Goal: Task Accomplishment & Management: Manage account settings

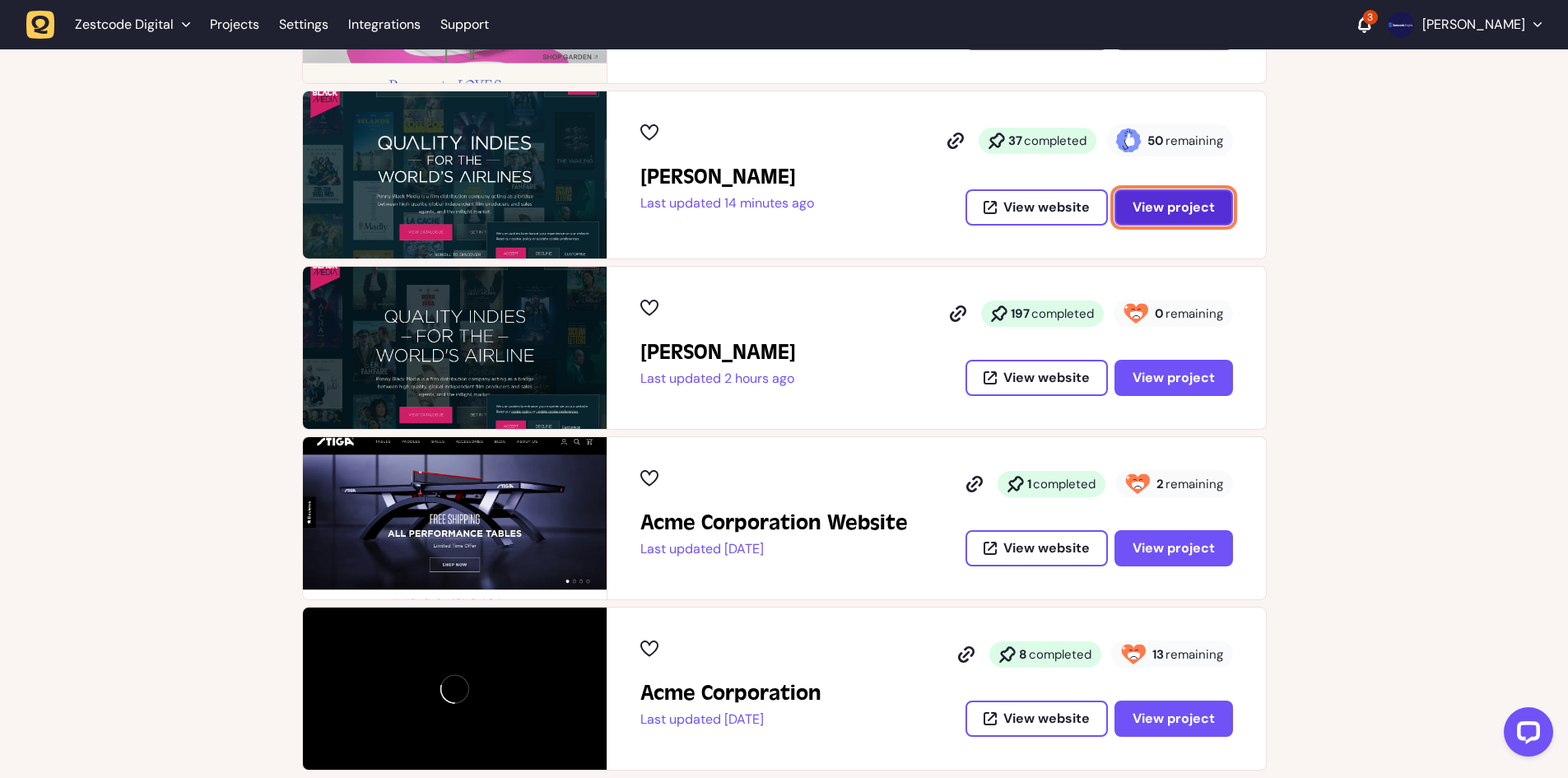
click at [1178, 203] on span "View project" at bounding box center [1174, 207] width 82 height 18
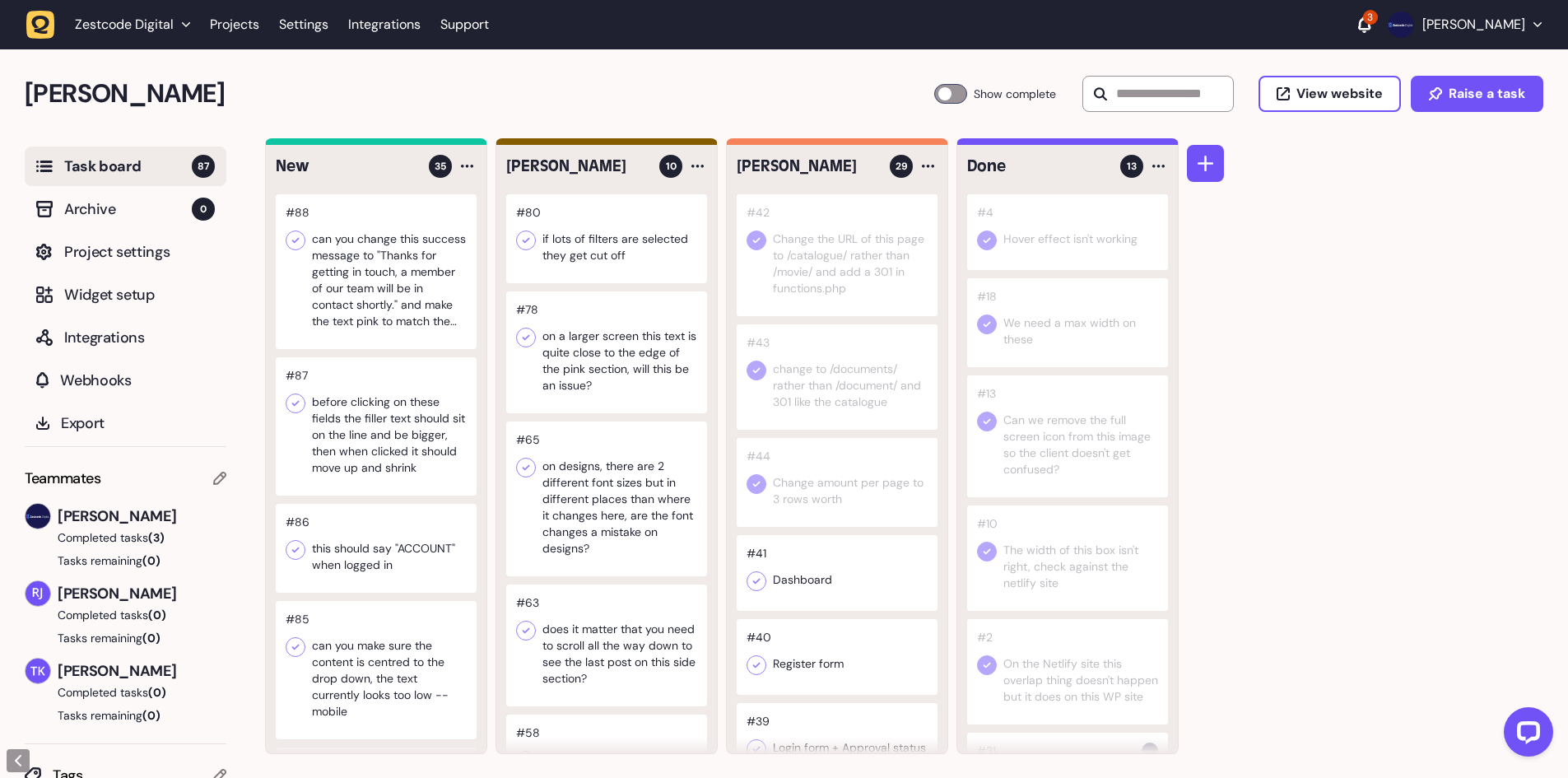
click at [963, 99] on label "Show complete" at bounding box center [995, 94] width 123 height 20
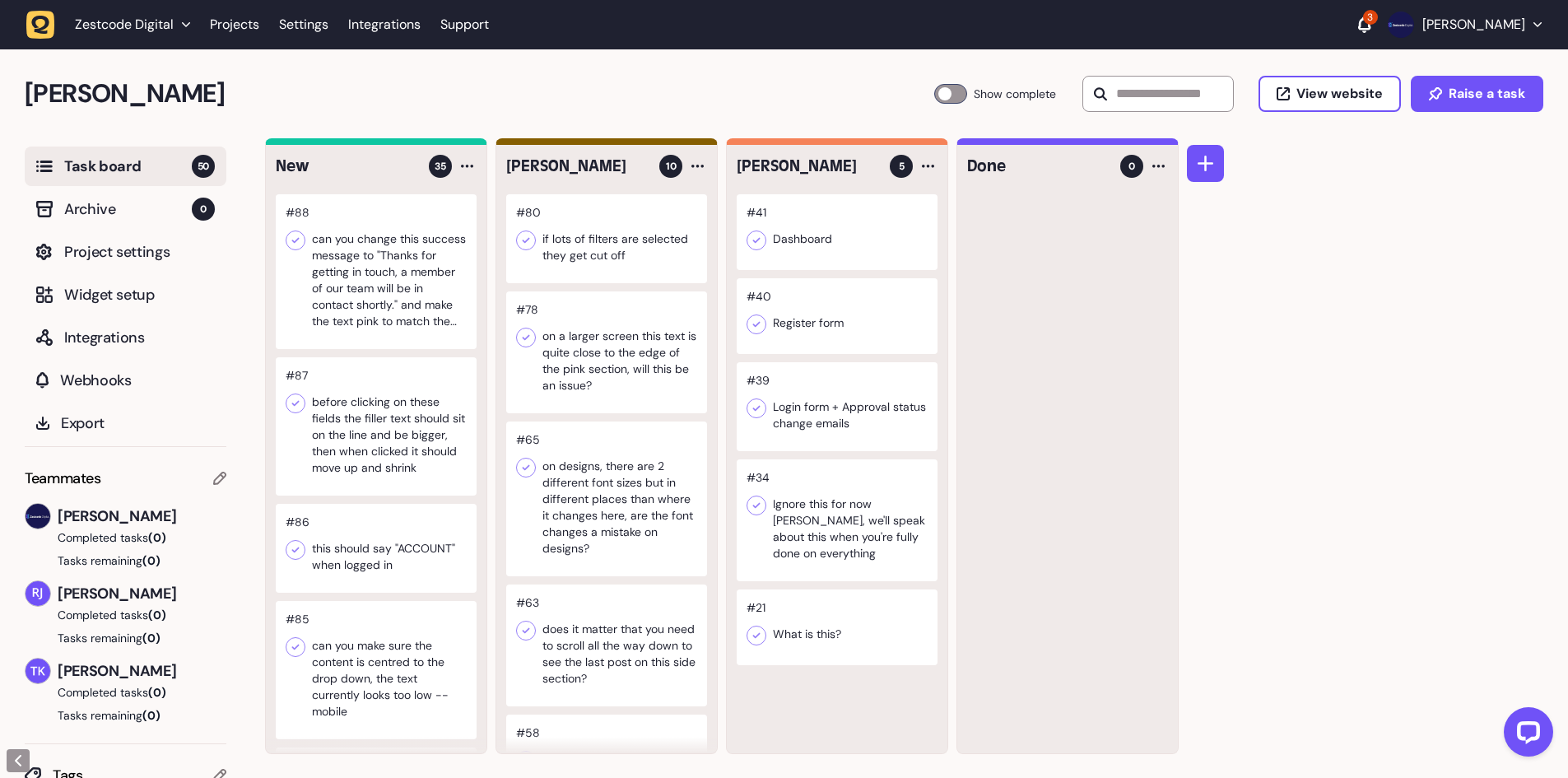
click at [865, 242] on div at bounding box center [836, 232] width 200 height 75
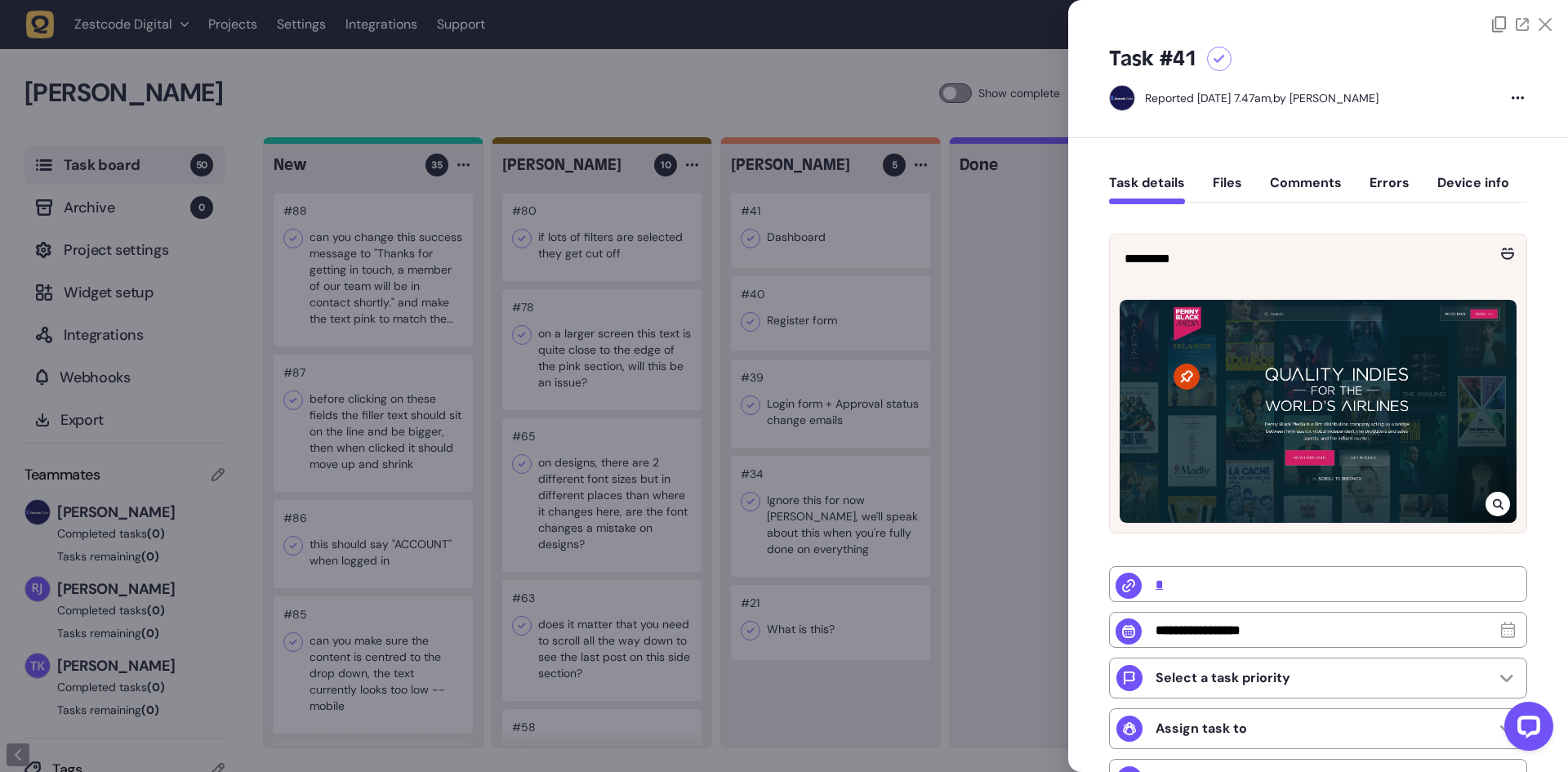
click at [1216, 53] on div at bounding box center [1219, 58] width 24 height 24
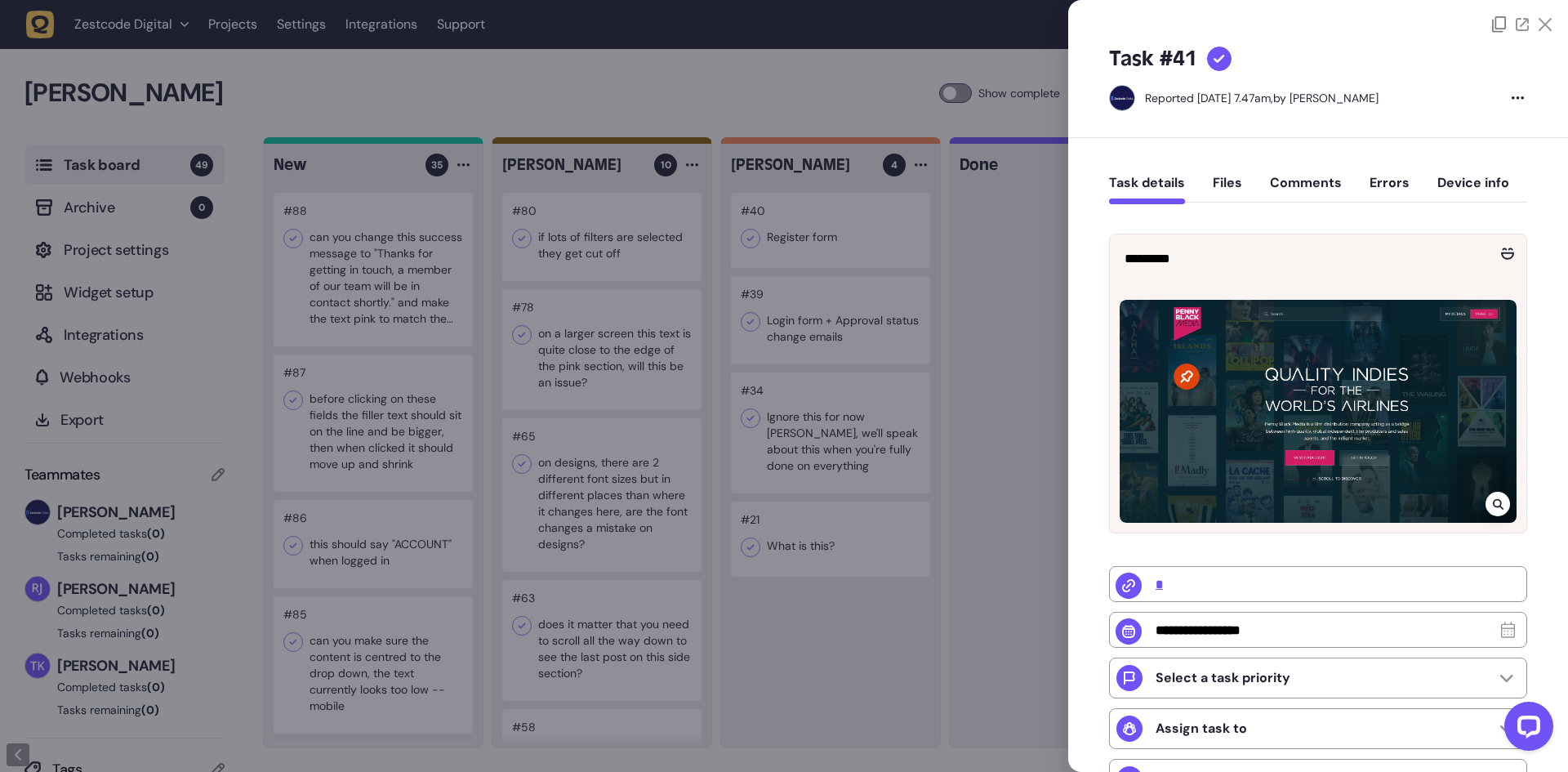
click at [817, 271] on div at bounding box center [784, 386] width 1568 height 772
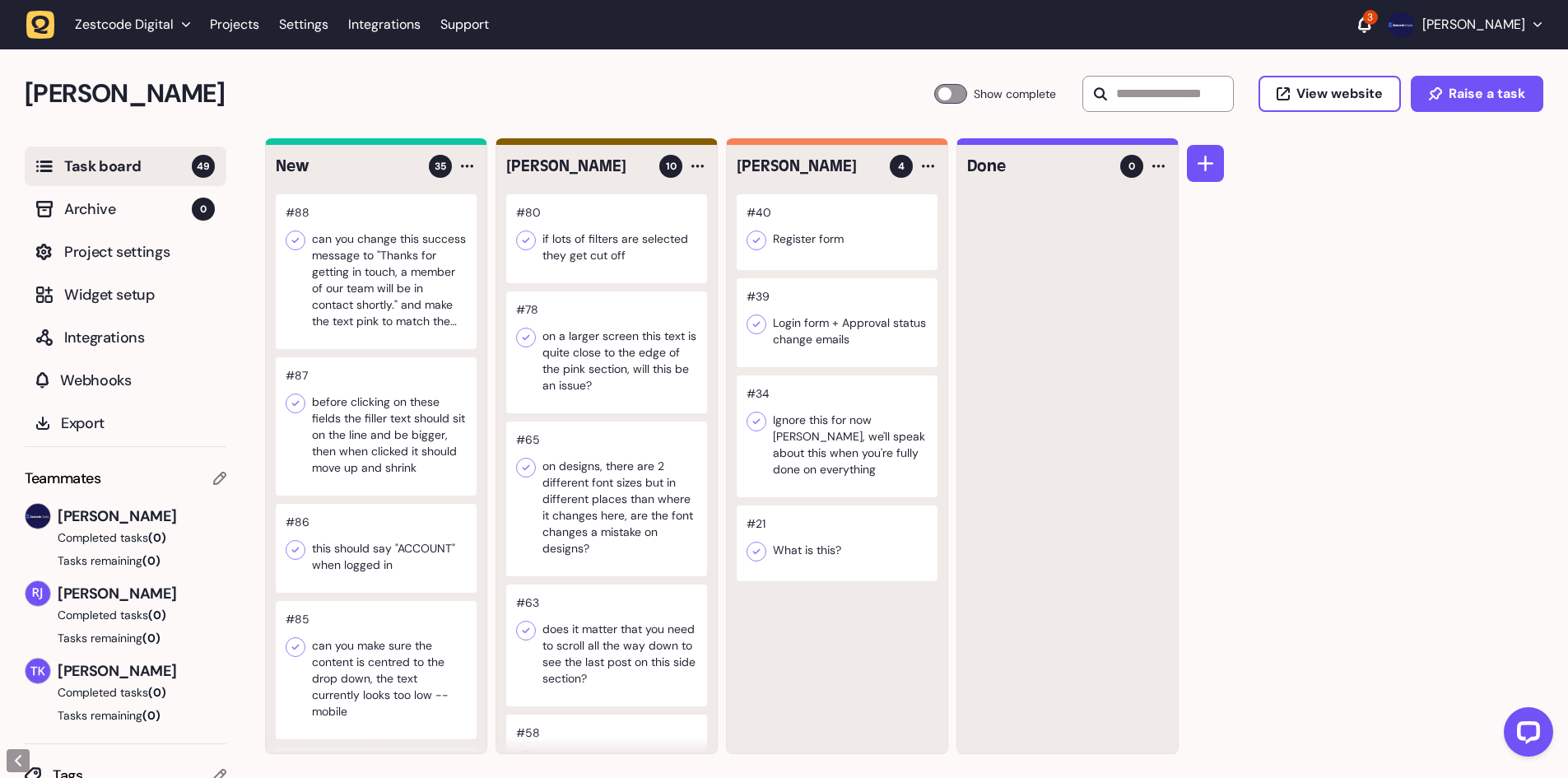
click at [758, 243] on icon at bounding box center [756, 241] width 17 height 17
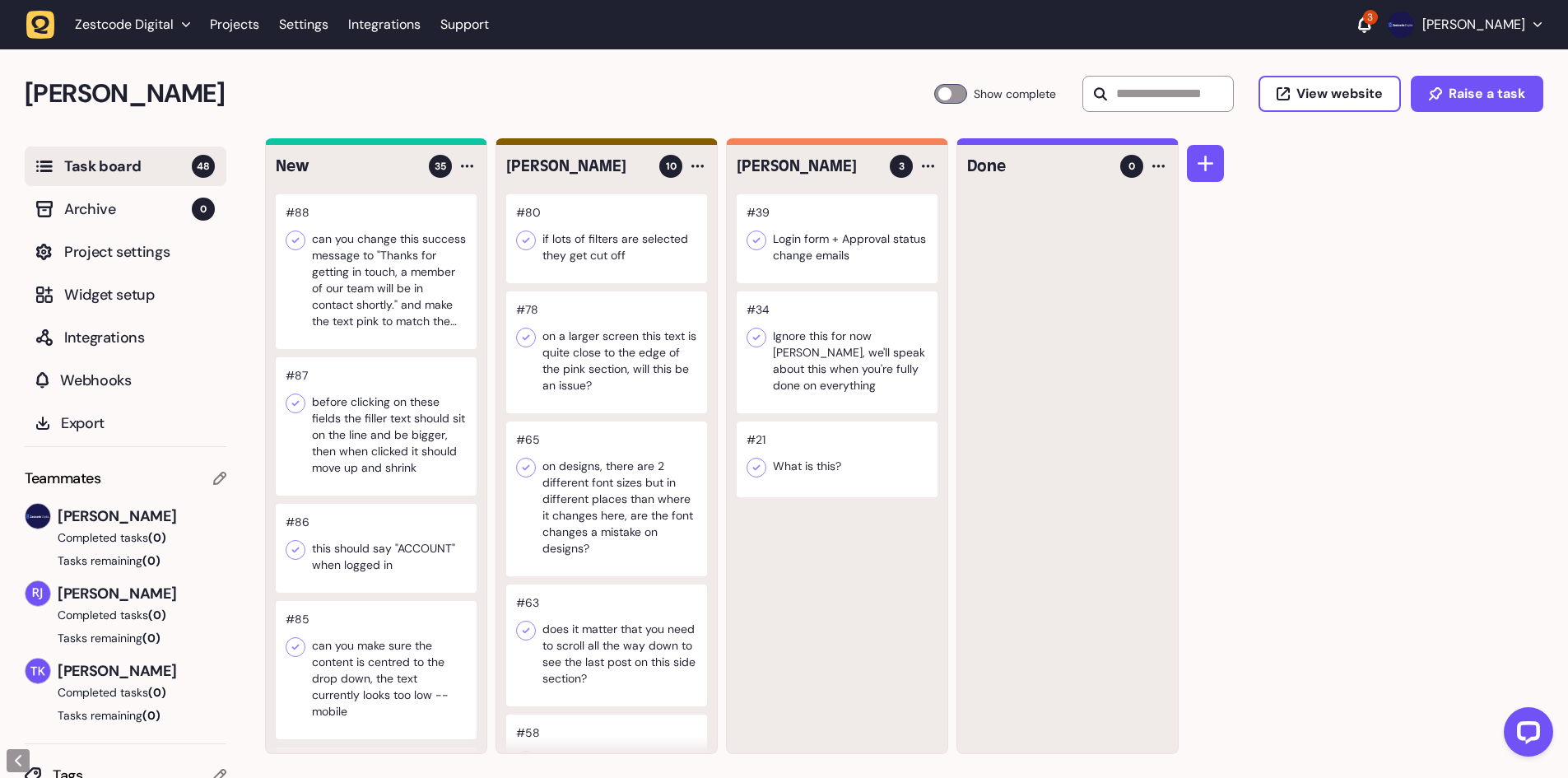
click at [758, 243] on icon at bounding box center [756, 241] width 17 height 17
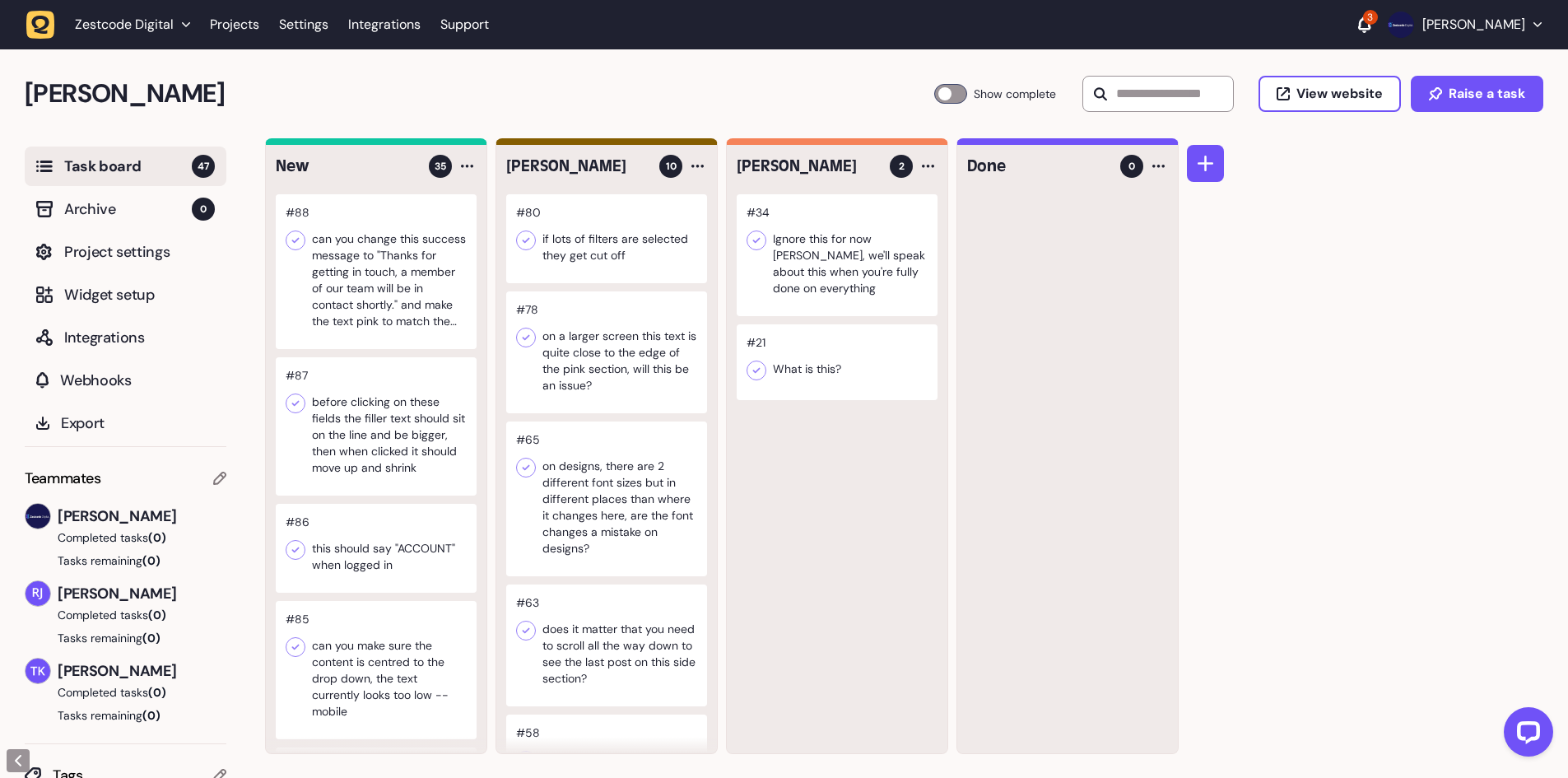
click at [808, 251] on div at bounding box center [836, 255] width 200 height 122
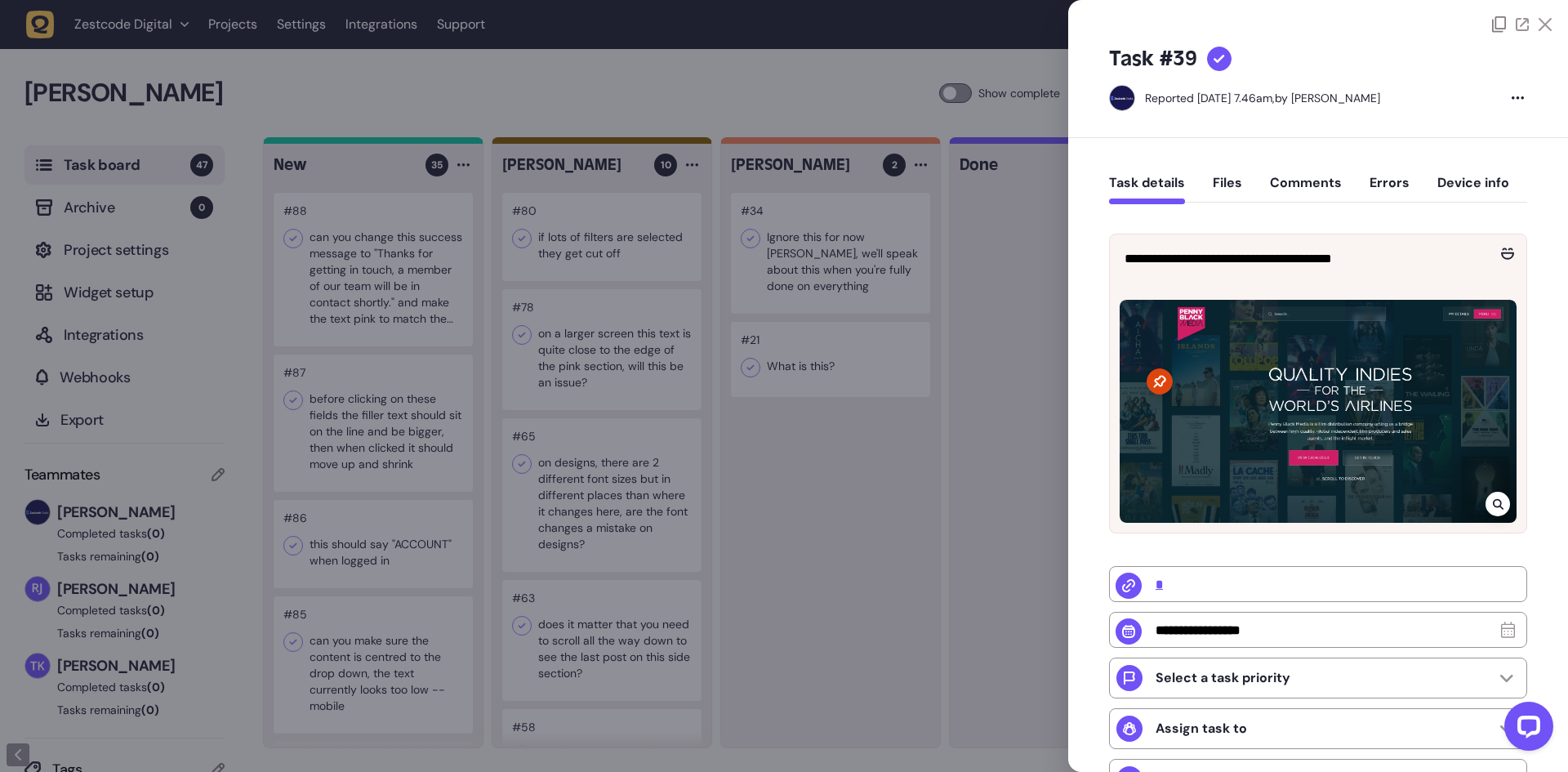
type input "**********"
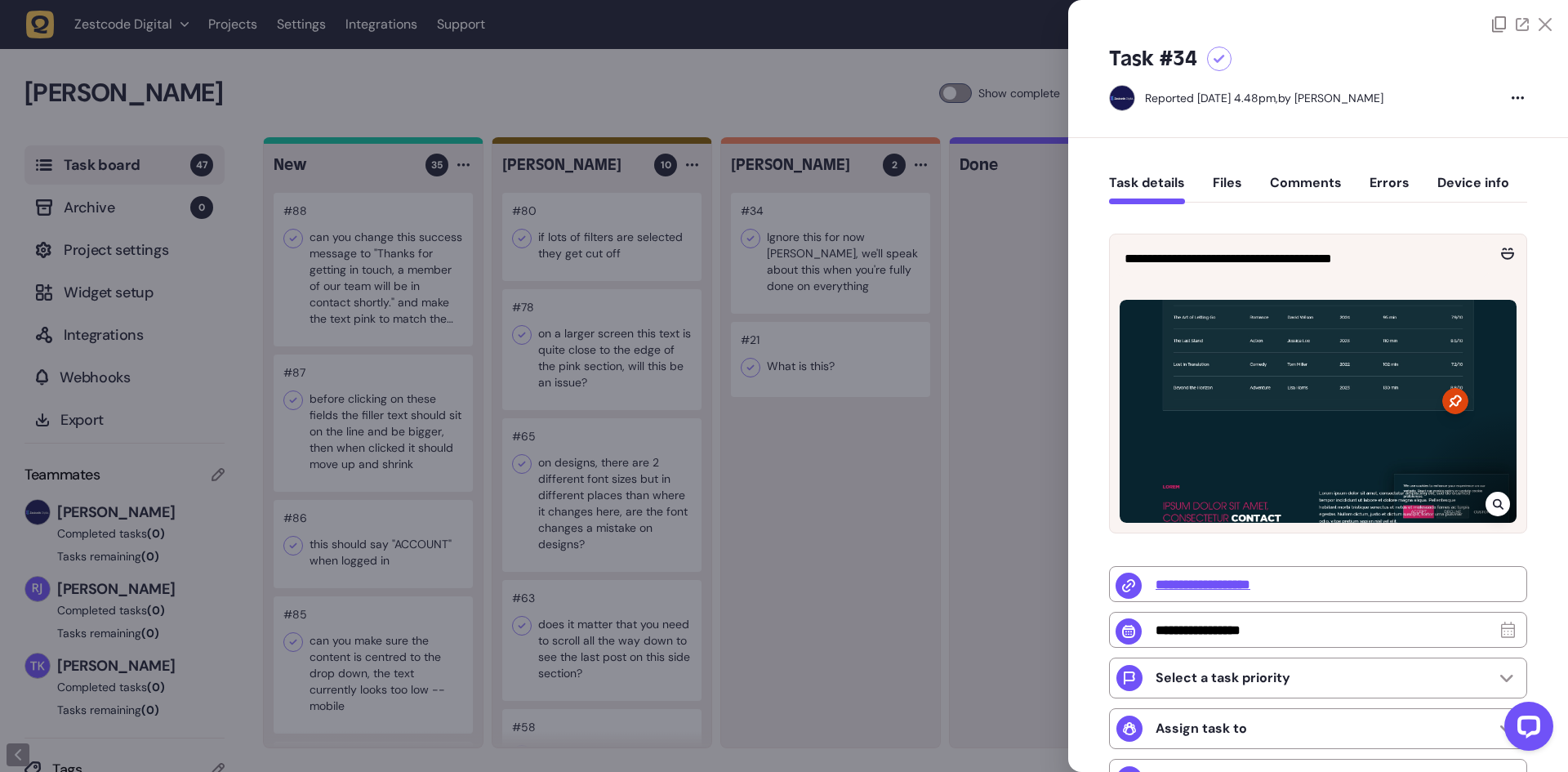
click at [811, 248] on div at bounding box center [784, 386] width 1568 height 772
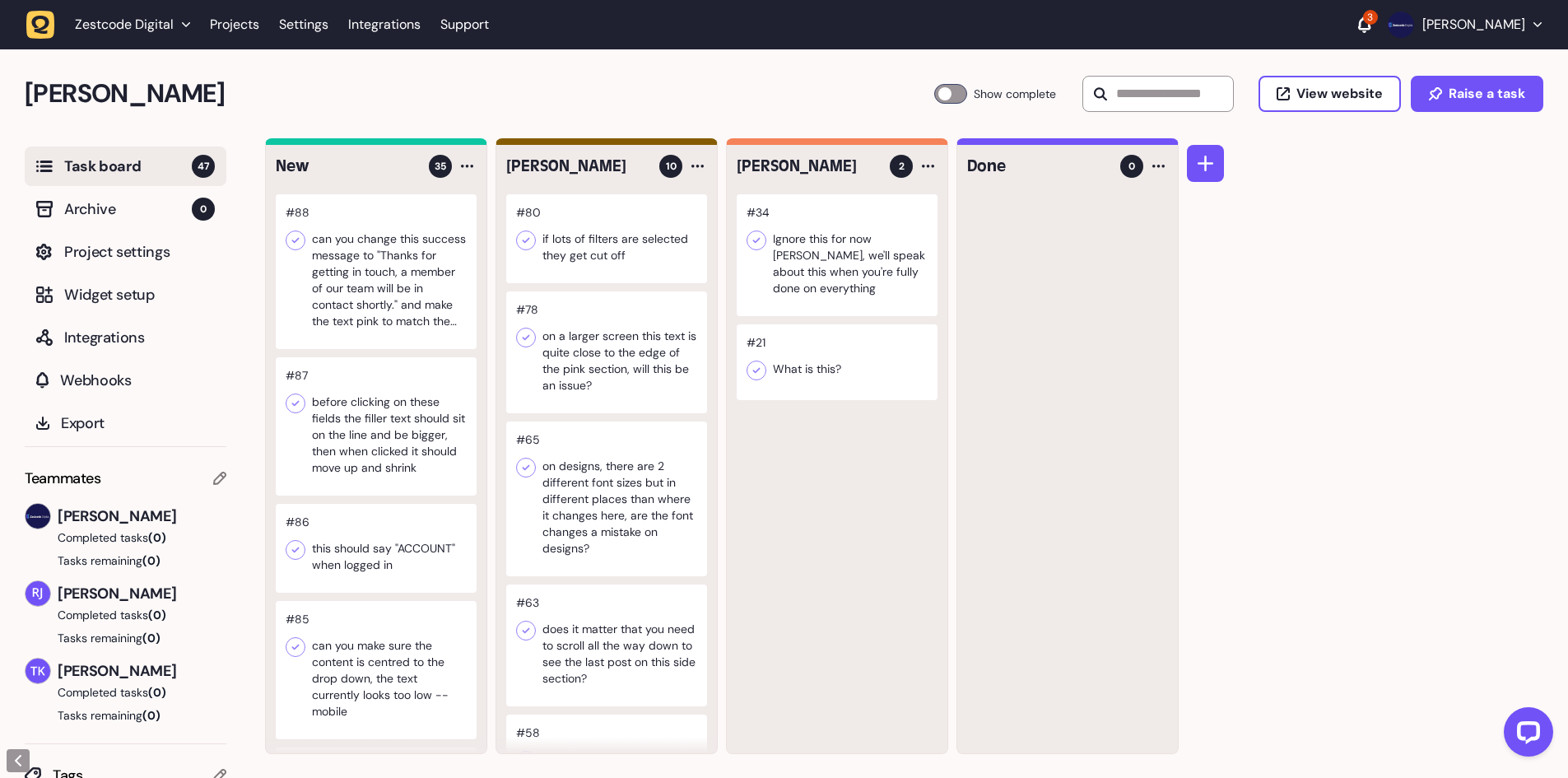
click at [784, 366] on div at bounding box center [836, 362] width 200 height 75
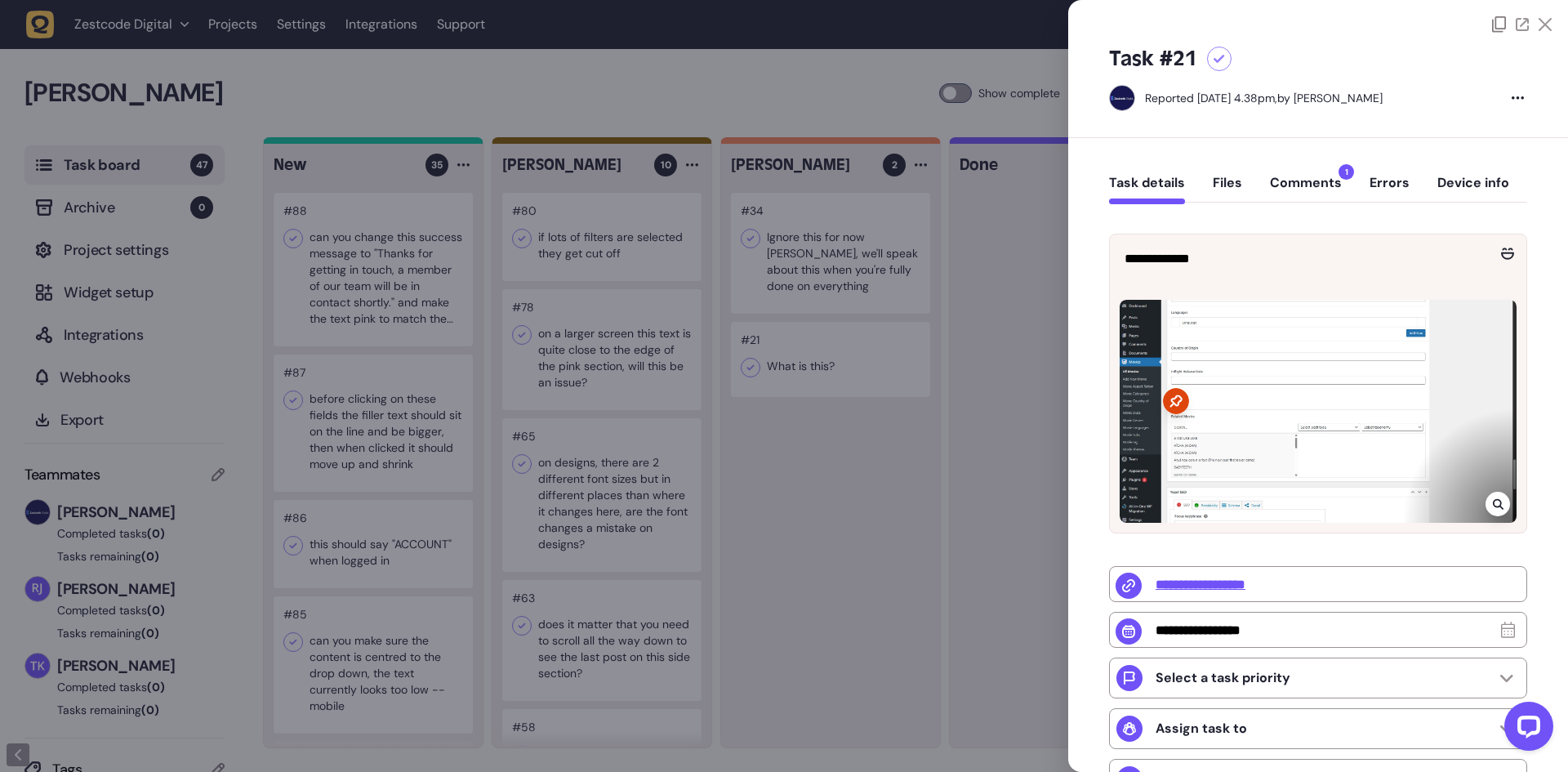
click at [1307, 185] on button "Comments 1" at bounding box center [1306, 189] width 72 height 29
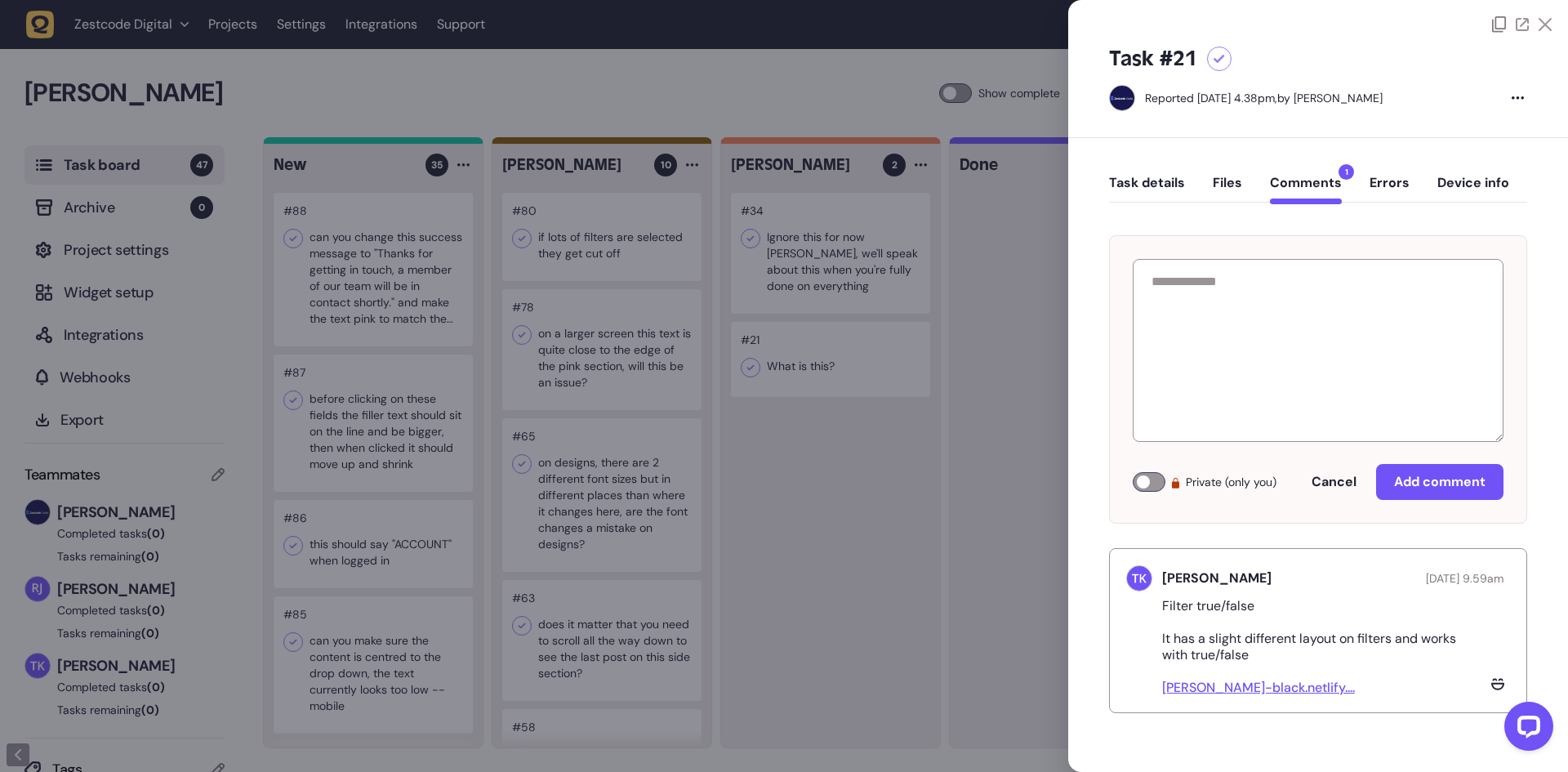
click at [1159, 180] on button "Task details" at bounding box center [1147, 189] width 76 height 29
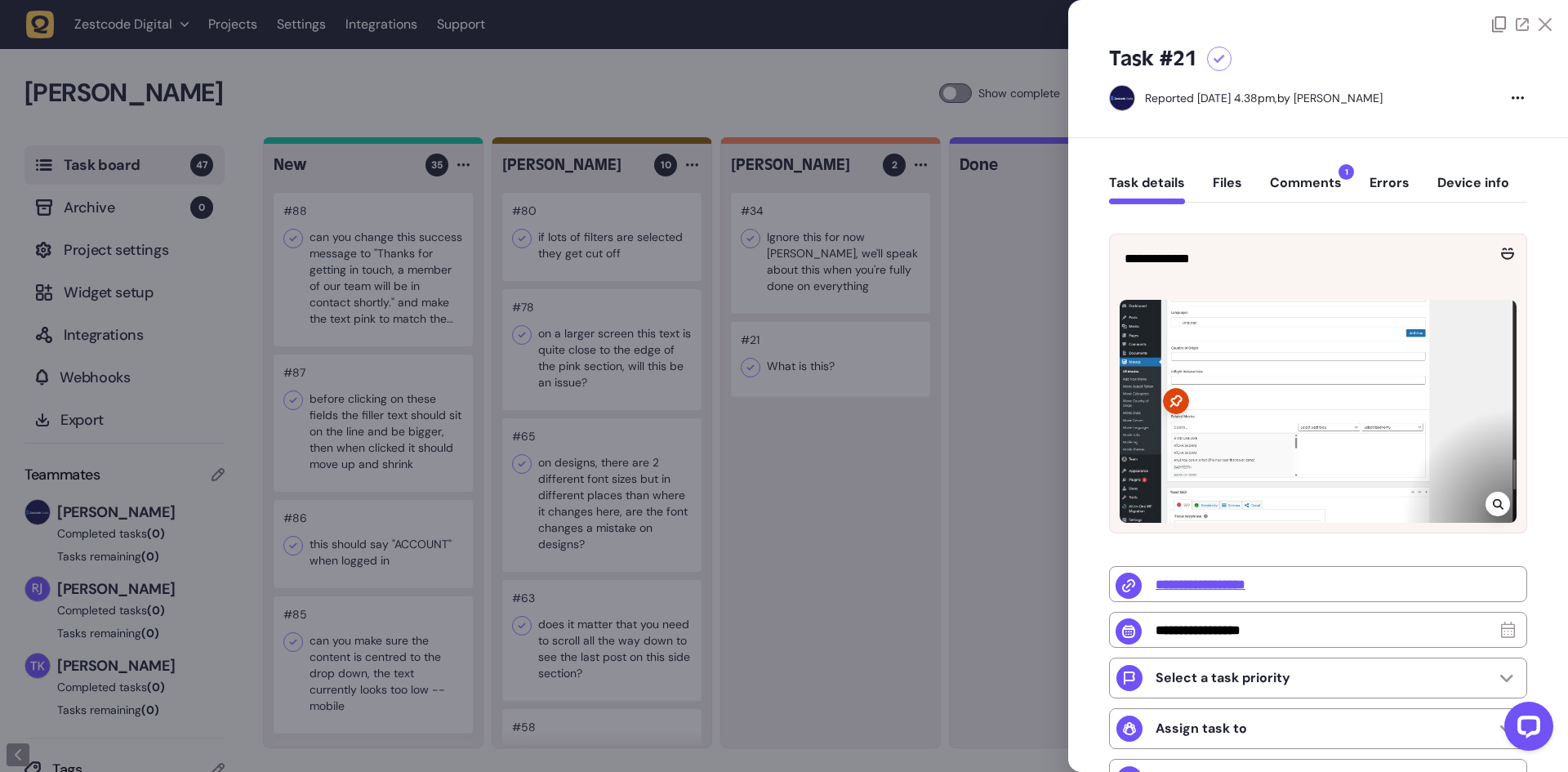
click at [1300, 181] on button "Comments 1" at bounding box center [1306, 189] width 72 height 29
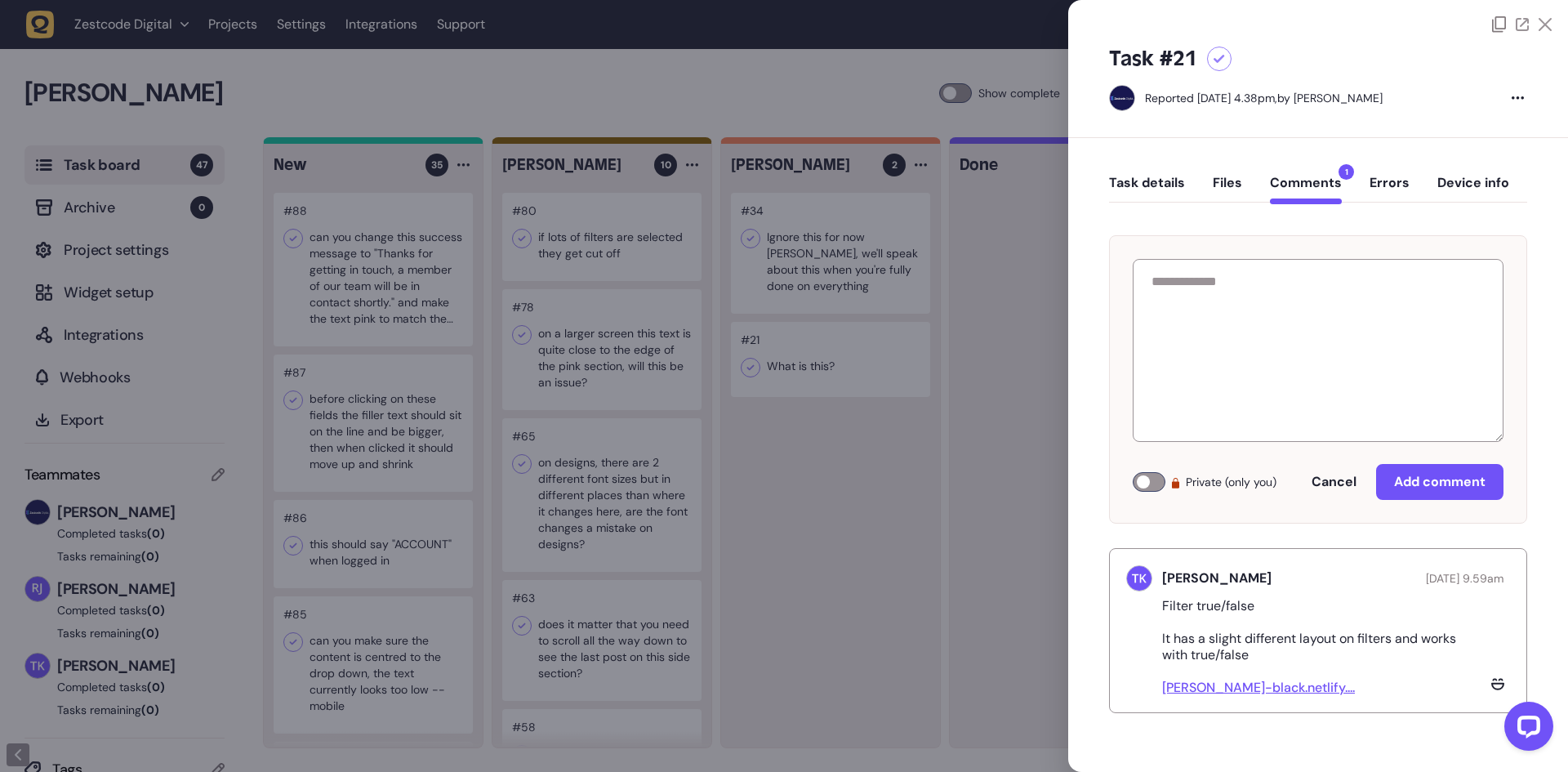
click at [1248, 681] on link "[PERSON_NAME]-black.netlify...." at bounding box center [1259, 687] width 193 height 17
click at [1223, 62] on icon at bounding box center [1219, 59] width 12 height 9
click at [971, 269] on div at bounding box center [784, 386] width 1568 height 772
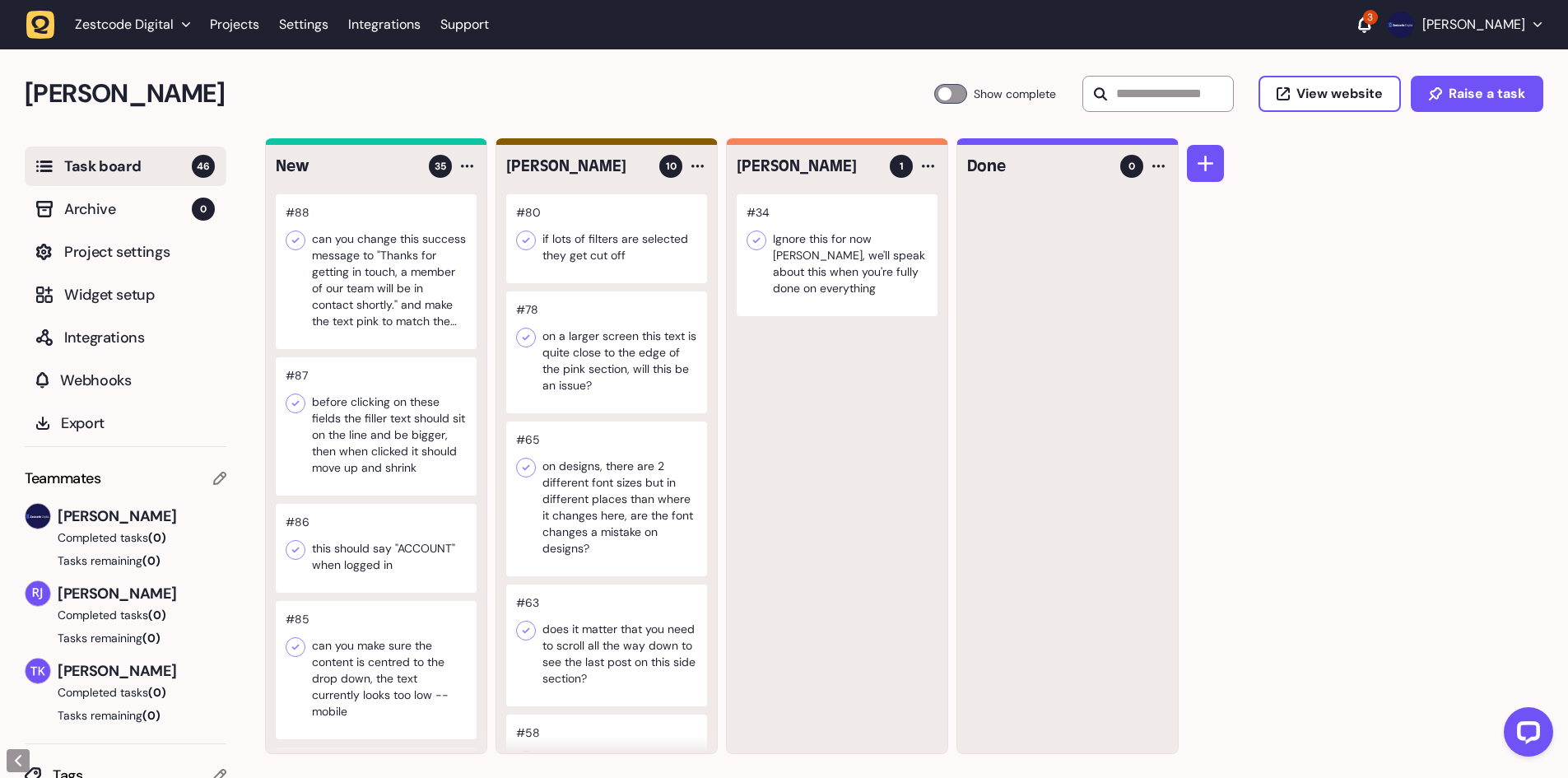
click at [946, 88] on div at bounding box center [950, 94] width 33 height 20
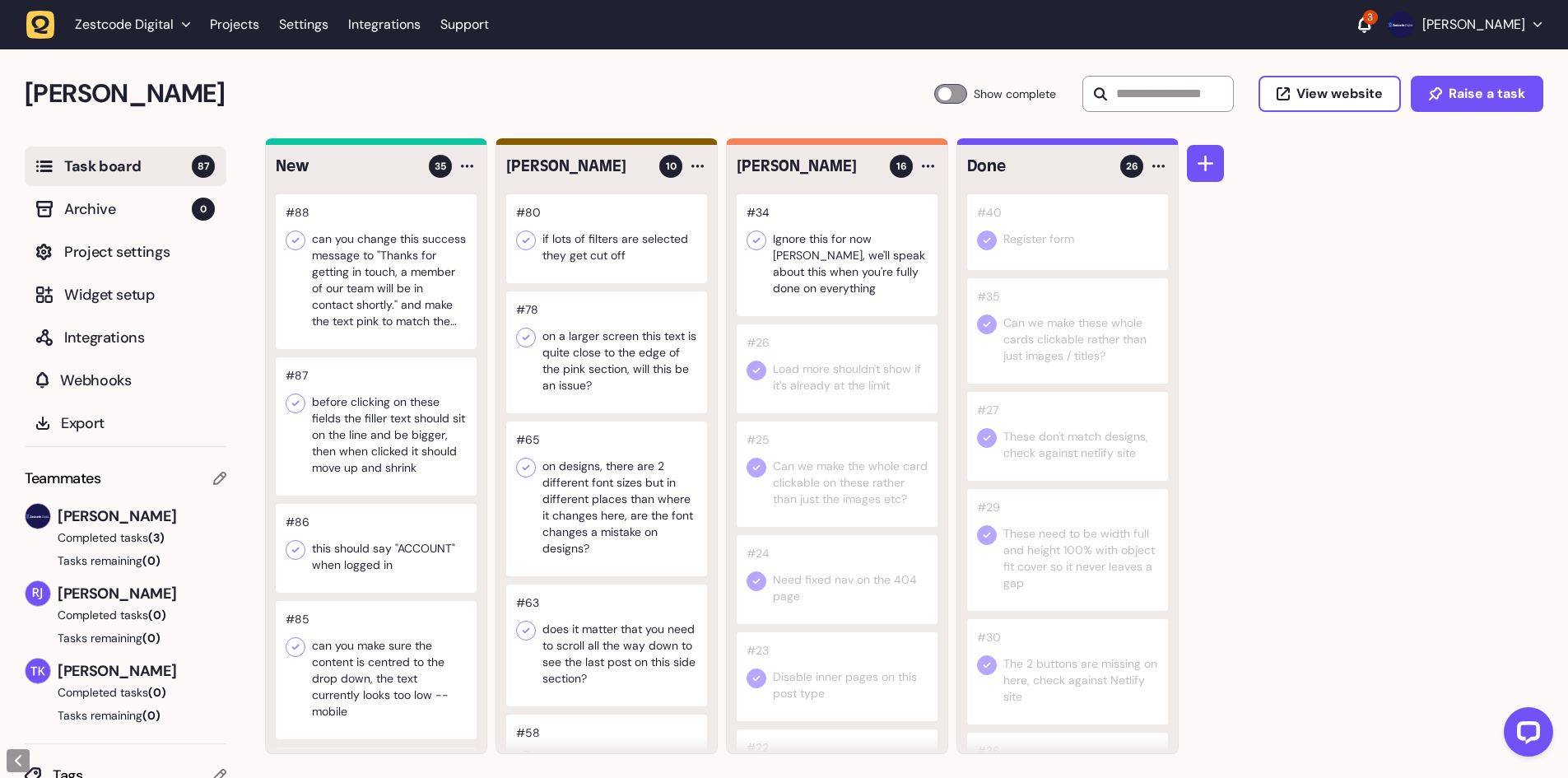
click at [1026, 383] on div "#40 Register form #35 Can we make these whole cards clickable rather than just …" at bounding box center [1067, 474] width 221 height 558
